Goal: Information Seeking & Learning: Find specific fact

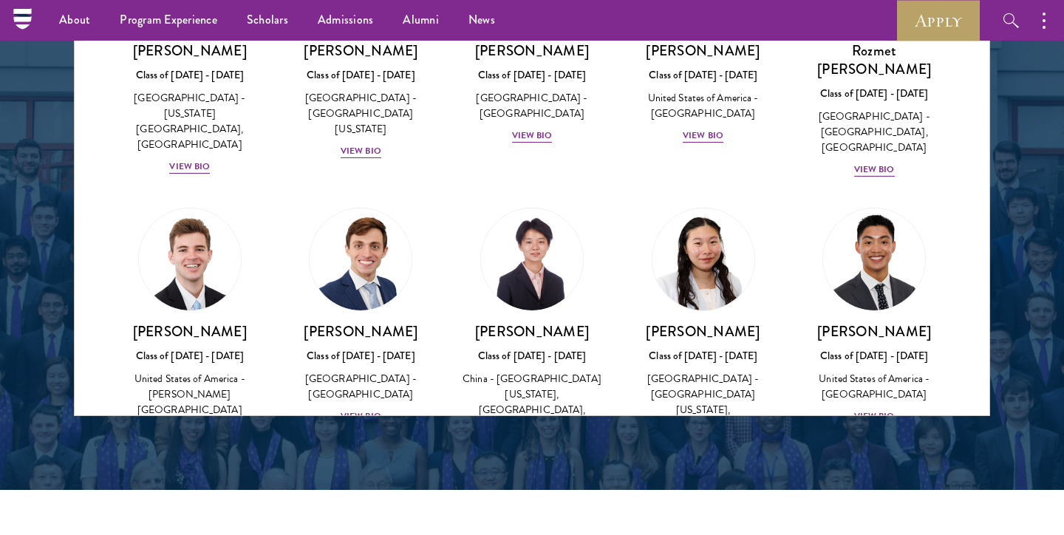
scroll to position [6768, 0]
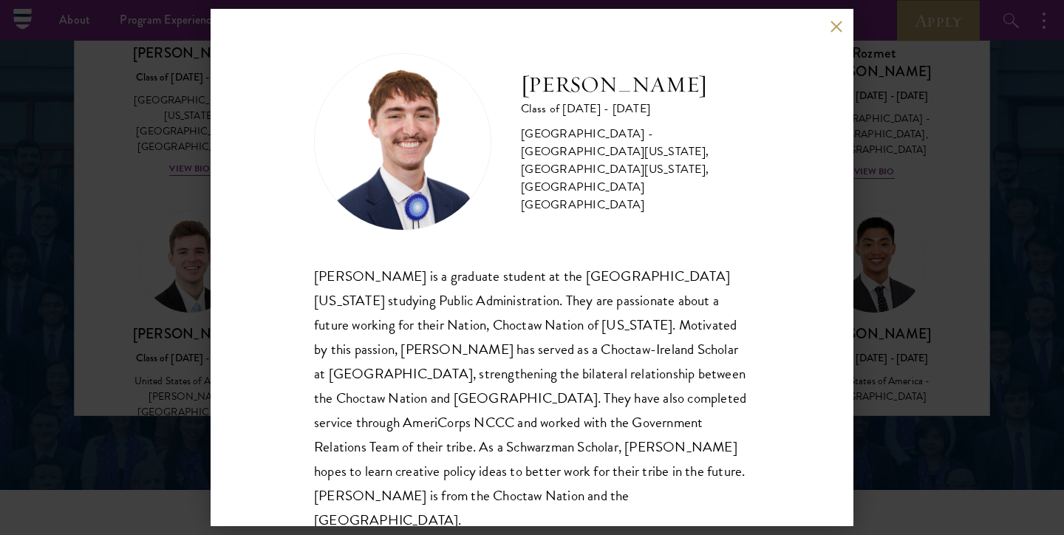
scroll to position [1, 0]
click at [833, 35] on div "[PERSON_NAME] Class of [DATE] - [DATE] [GEOGRAPHIC_DATA] - [GEOGRAPHIC_DATA][US…" at bounding box center [532, 267] width 643 height 517
click at [835, 25] on button at bounding box center [836, 26] width 13 height 13
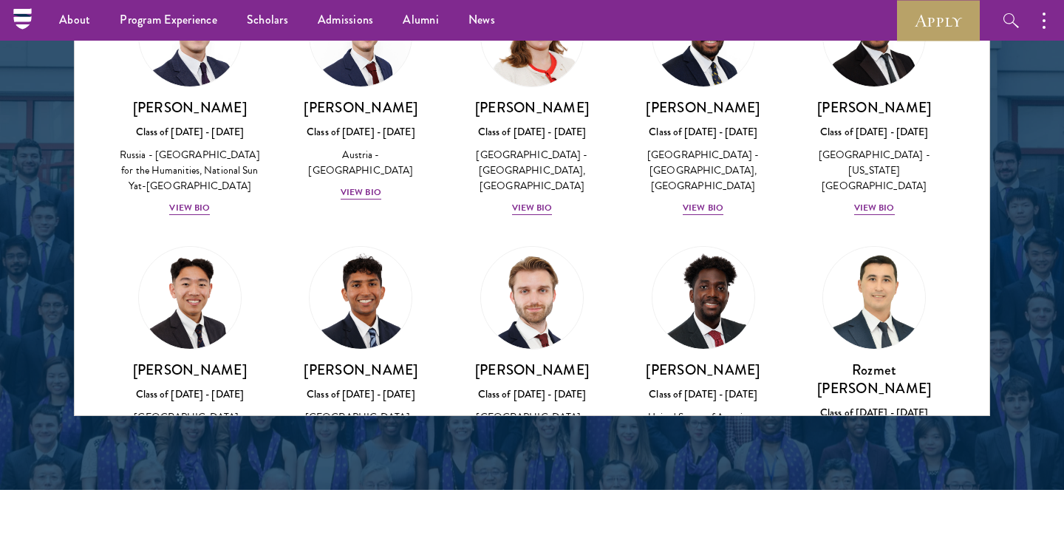
scroll to position [6449, 0]
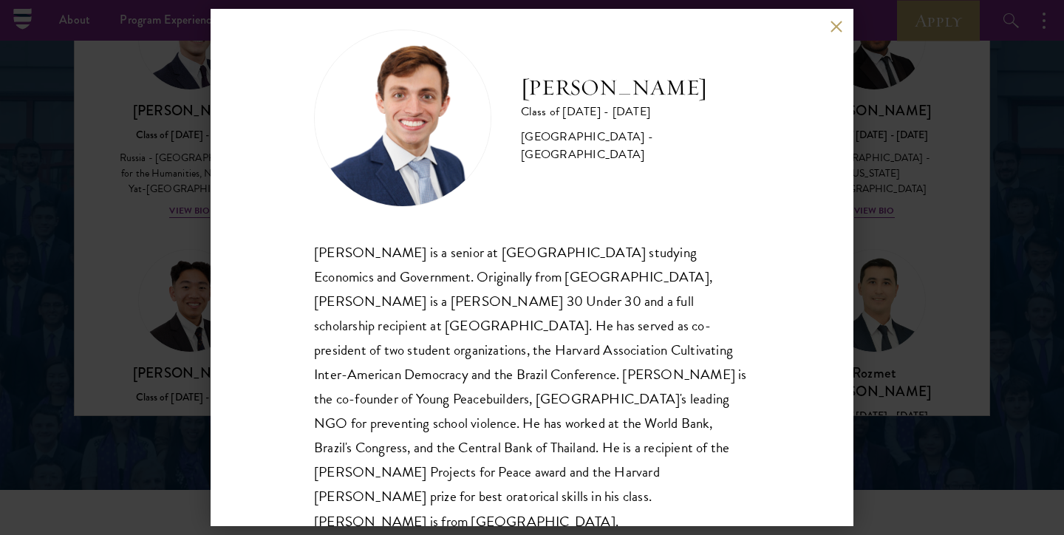
scroll to position [26, 0]
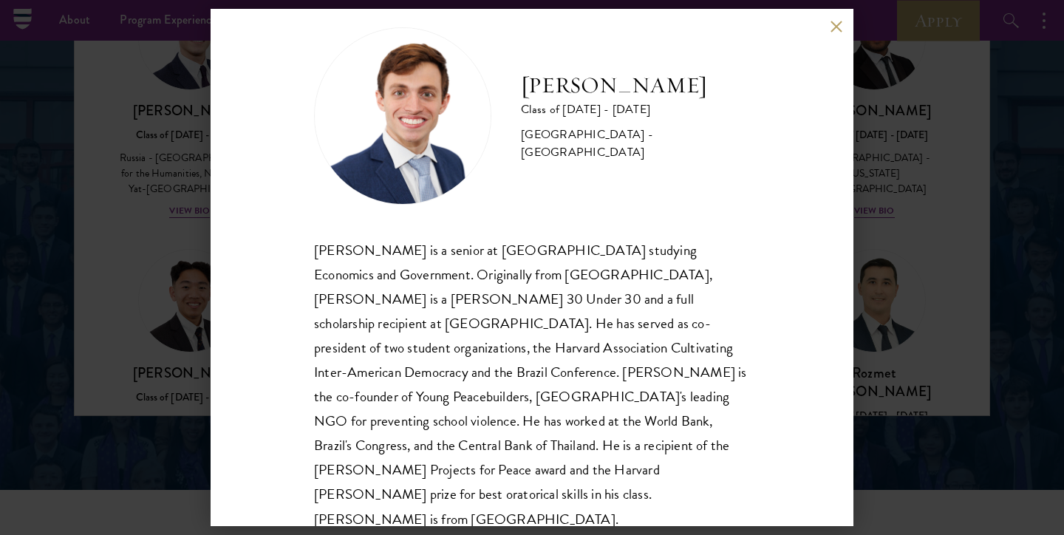
drag, startPoint x: 745, startPoint y: 80, endPoint x: 525, endPoint y: 81, distance: 220.2
click at [525, 81] on h2 "[PERSON_NAME]" at bounding box center [635, 86] width 229 height 30
copy h2 "[PERSON_NAME]"
